Goal: Find specific page/section: Find specific page/section

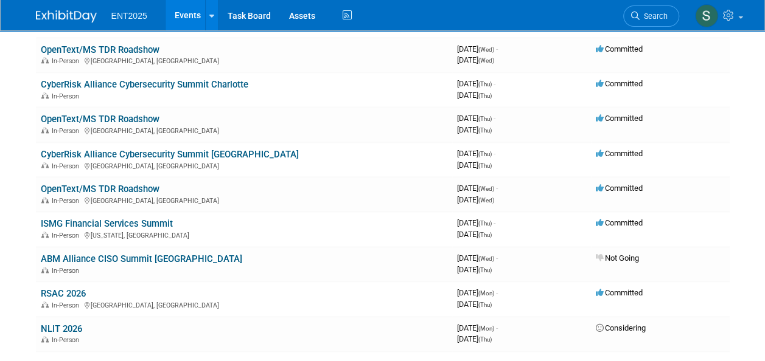
scroll to position [716, 0]
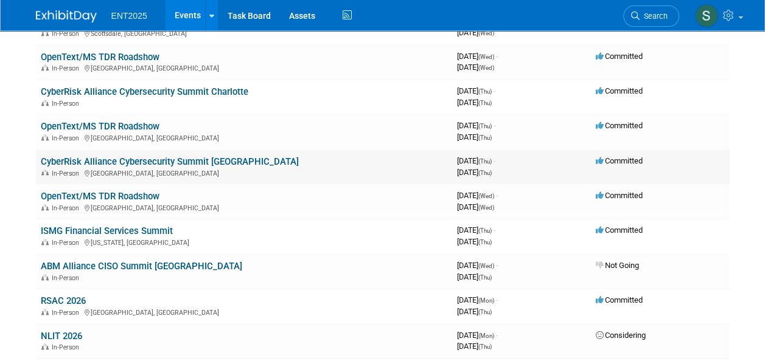
click at [167, 163] on link "CyberRisk Alliance Cybersecurity Summit [GEOGRAPHIC_DATA]" at bounding box center [170, 161] width 258 height 11
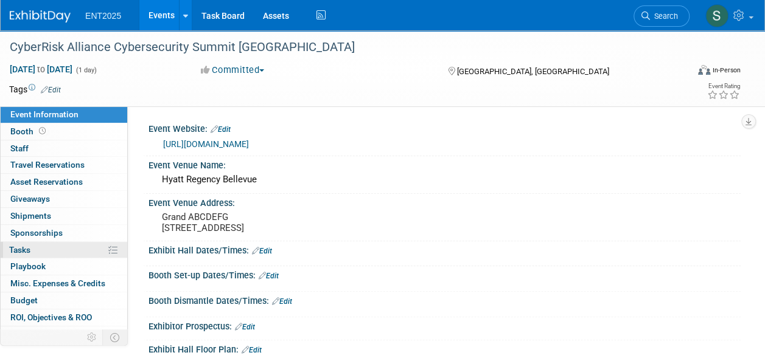
click at [37, 250] on link "0% Tasks 0%" at bounding box center [64, 250] width 127 height 16
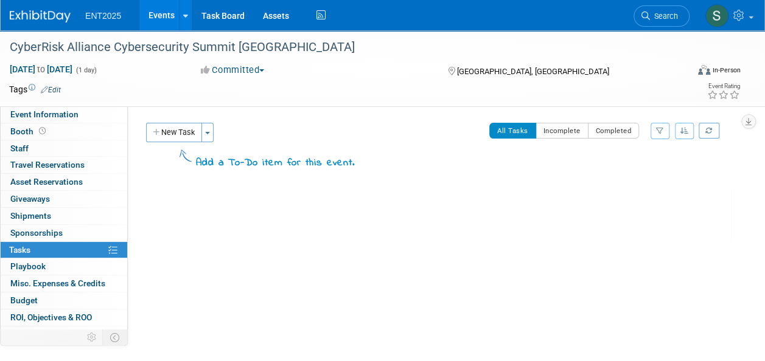
click at [270, 233] on div "CyberRisk Alliance Cybersecurity Summit Seattle Bellevue, WA Oct 30, 2025 to Oc…" at bounding box center [437, 215] width 588 height 58
click at [162, 13] on link "Events" at bounding box center [161, 15] width 44 height 30
